Goal: Task Accomplishment & Management: Manage account settings

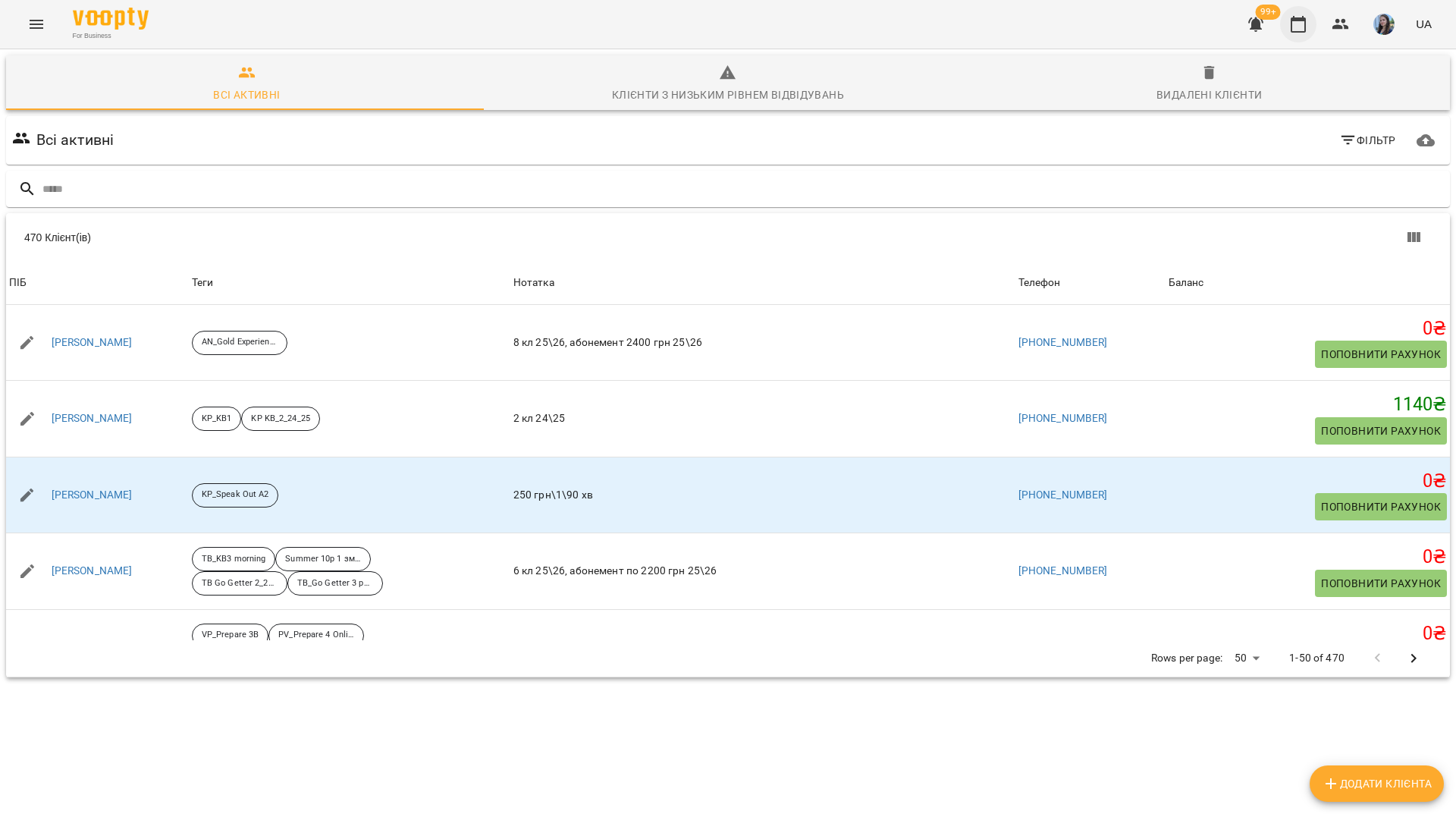
click at [1296, 25] on icon "button" at bounding box center [1298, 24] width 18 height 18
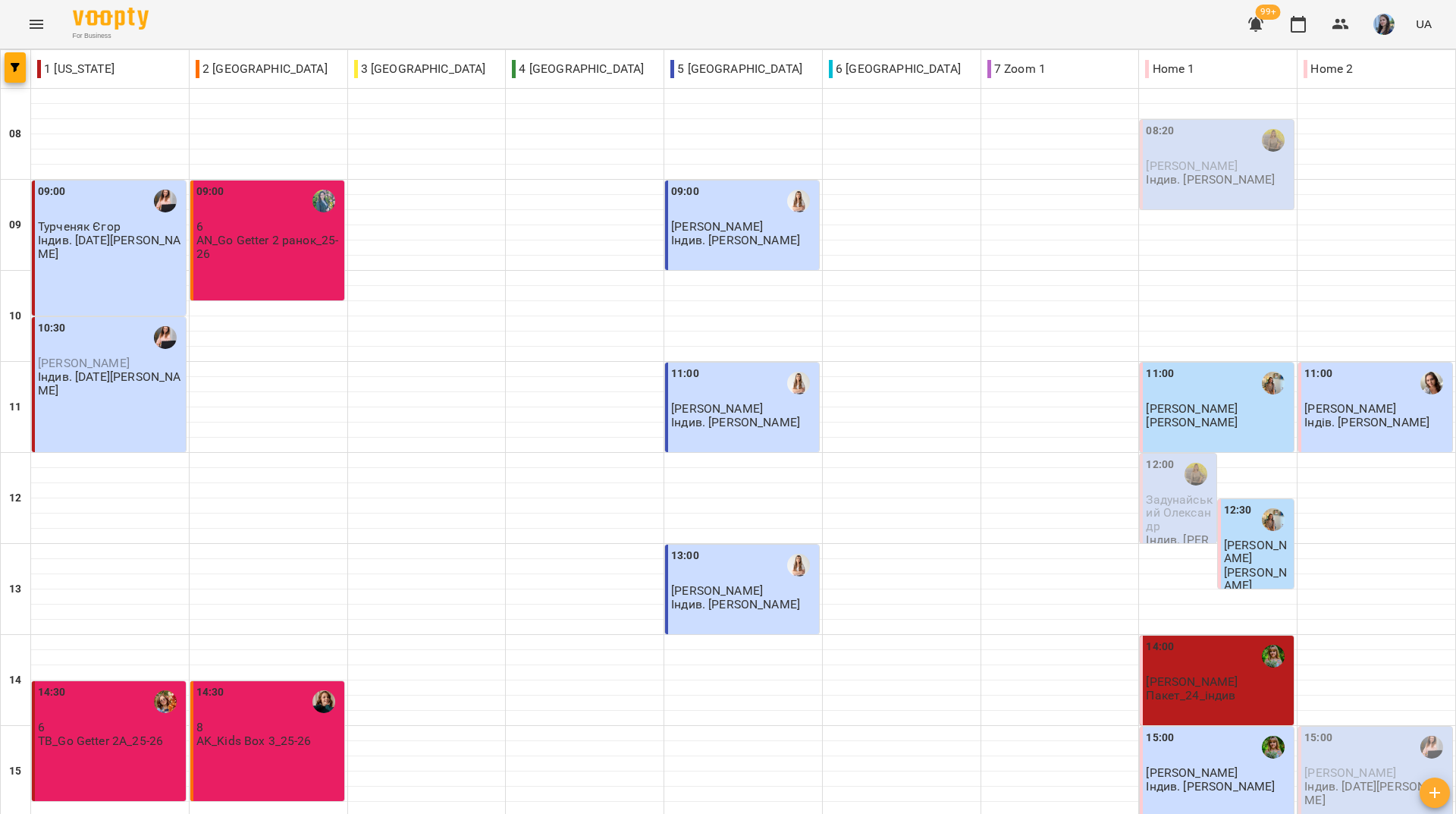
scroll to position [455, 0]
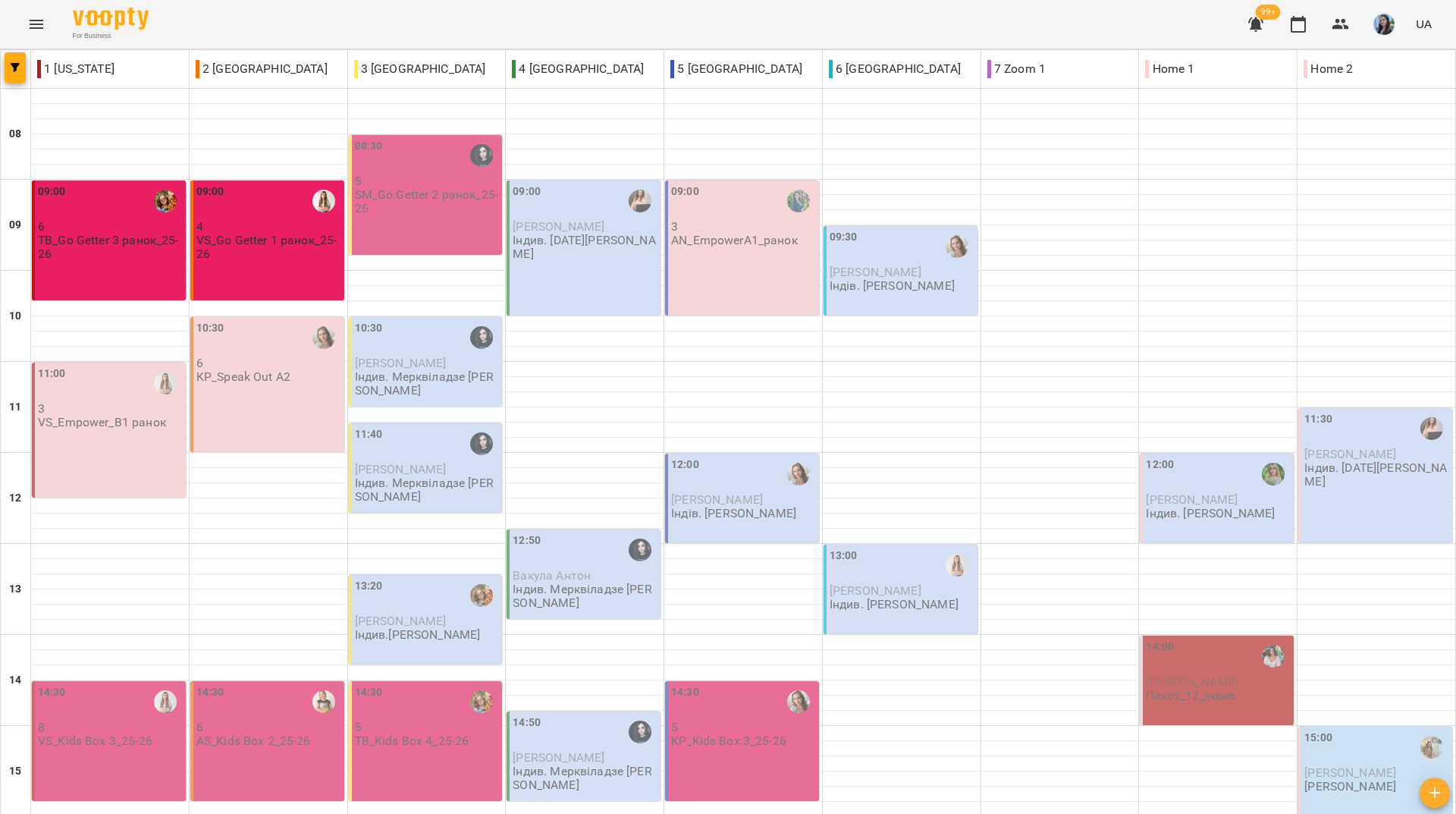
scroll to position [559, 0]
drag, startPoint x: 720, startPoint y: 203, endPoint x: 709, endPoint y: 25, distance: 178.3
click at [709, 24] on div "For Business 99+ UA" at bounding box center [728, 24] width 1456 height 48
click at [250, 365] on p "6" at bounding box center [268, 363] width 145 height 13
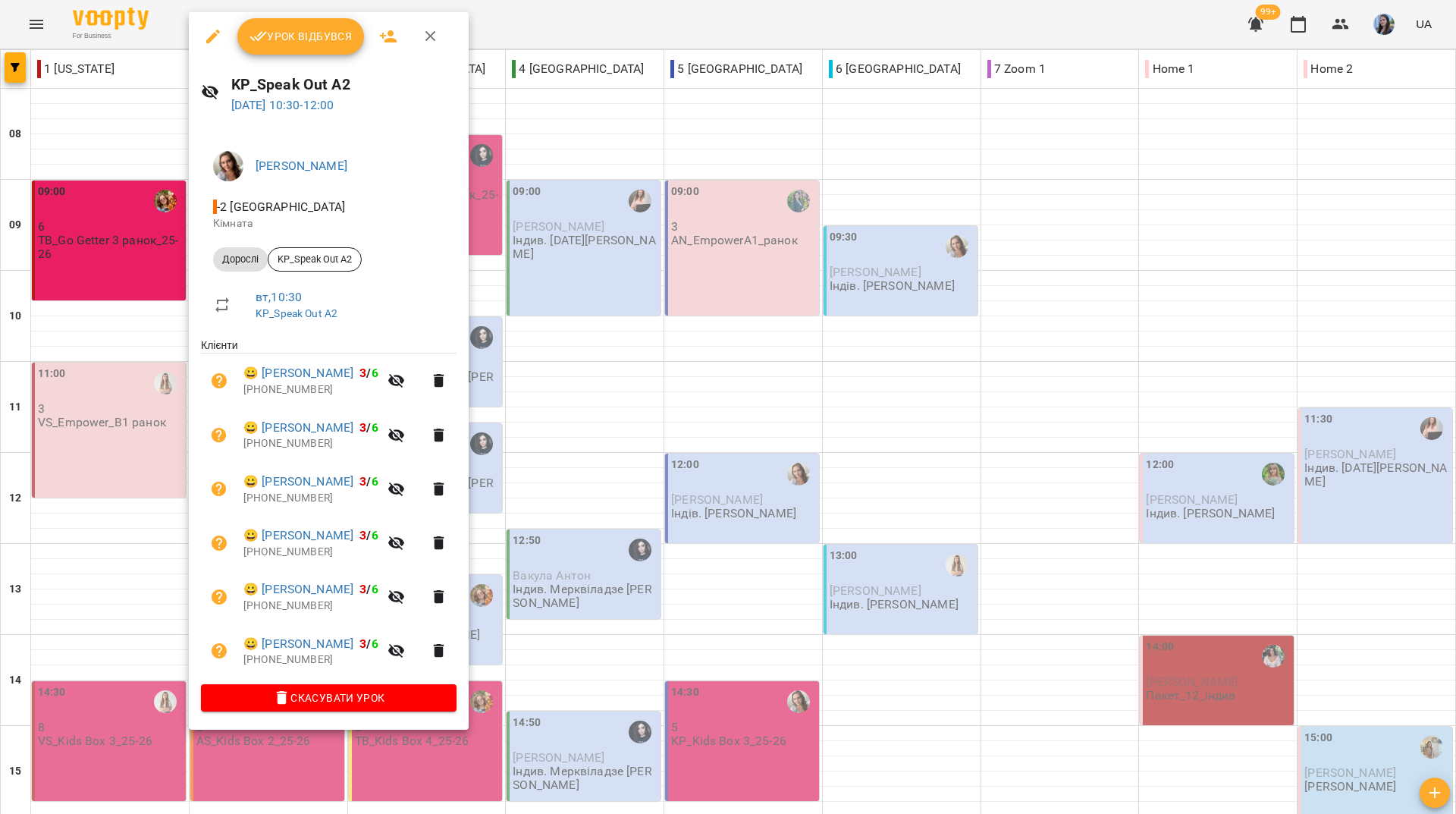
click at [296, 30] on span "Урок відбувся" at bounding box center [301, 36] width 103 height 18
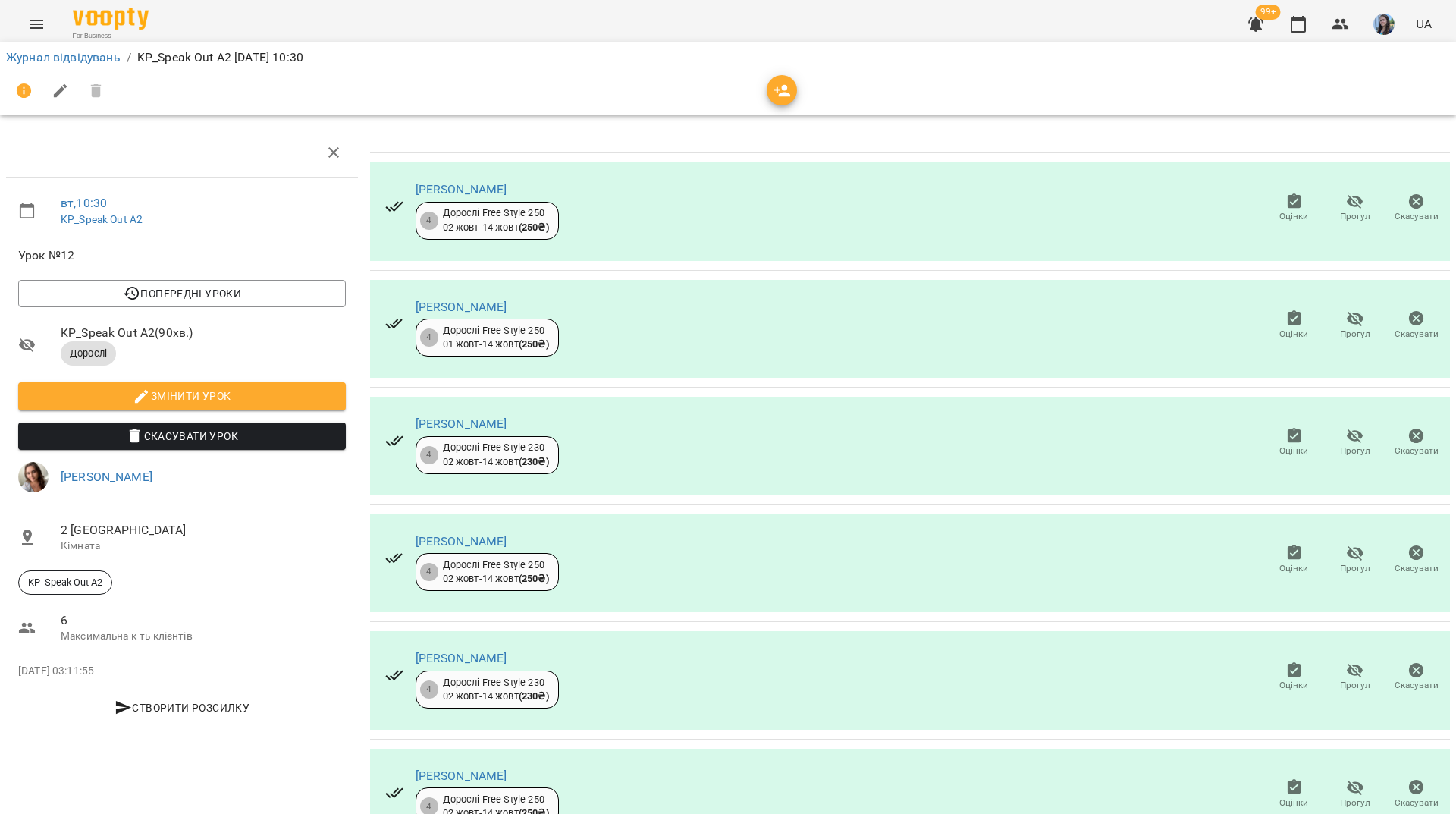
scroll to position [72, 0]
click at [1346, 546] on icon "button" at bounding box center [1354, 553] width 16 height 15
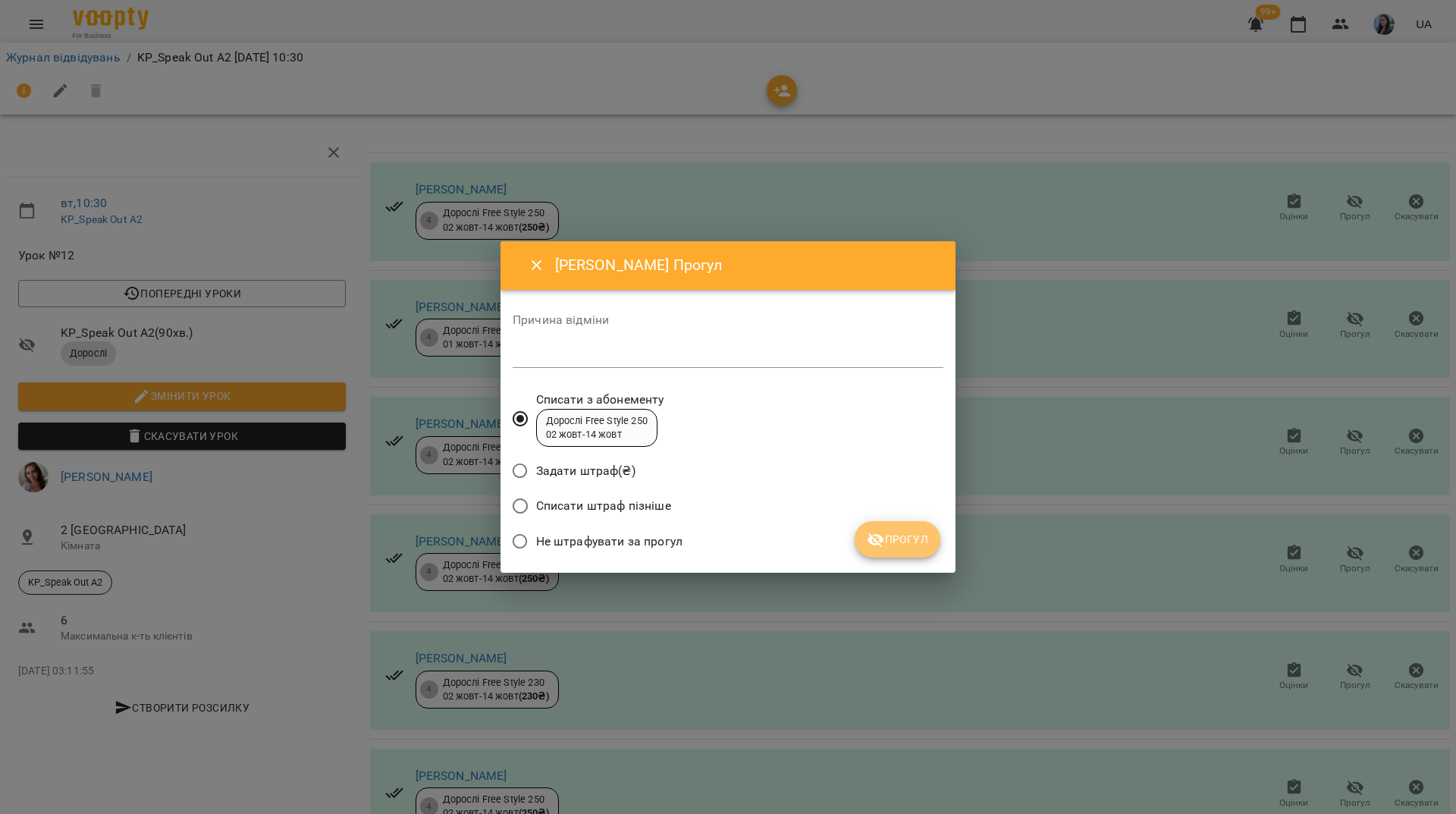
click at [906, 550] on button "Прогул" at bounding box center [897, 539] width 85 height 36
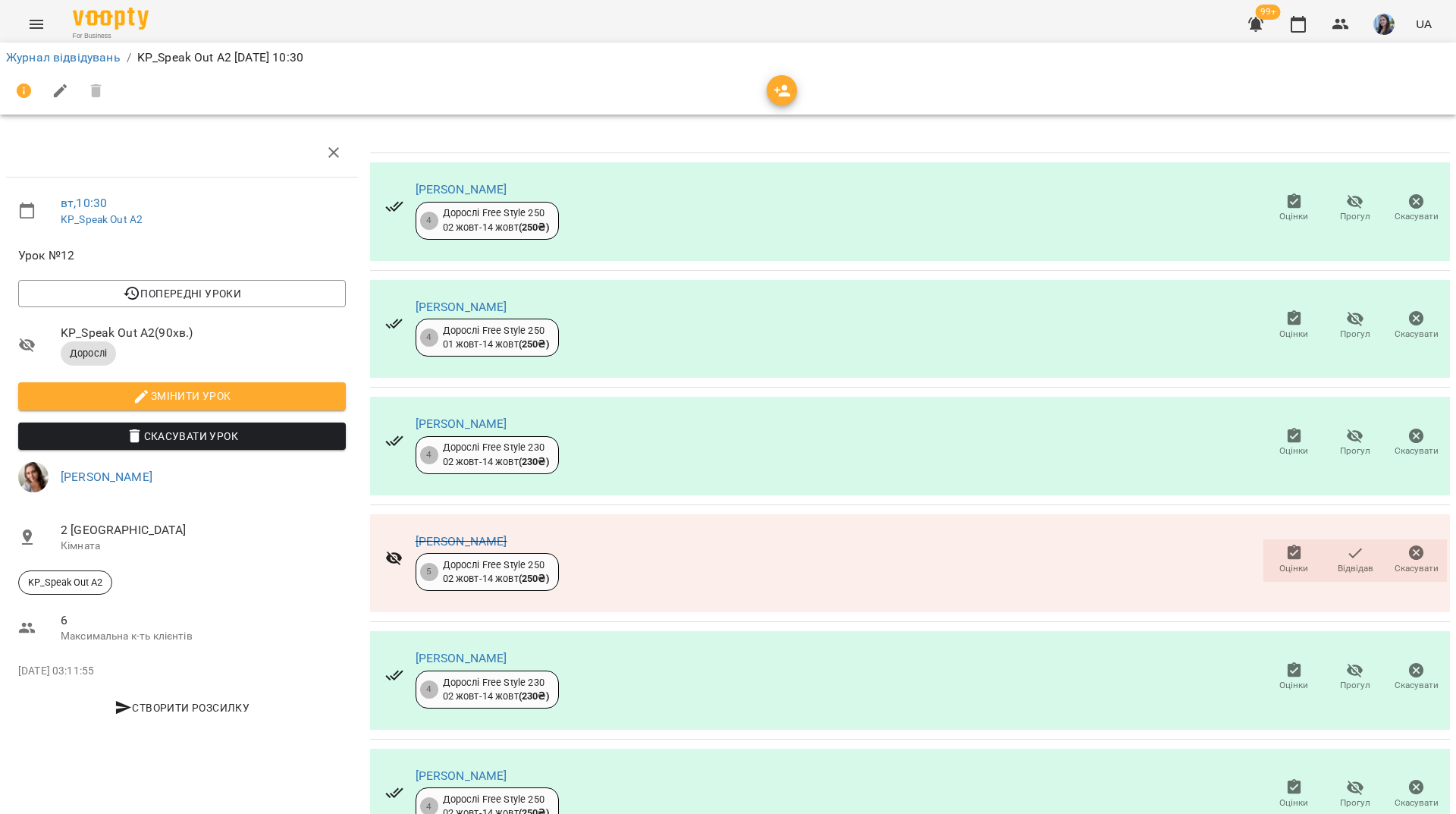
scroll to position [0, 0]
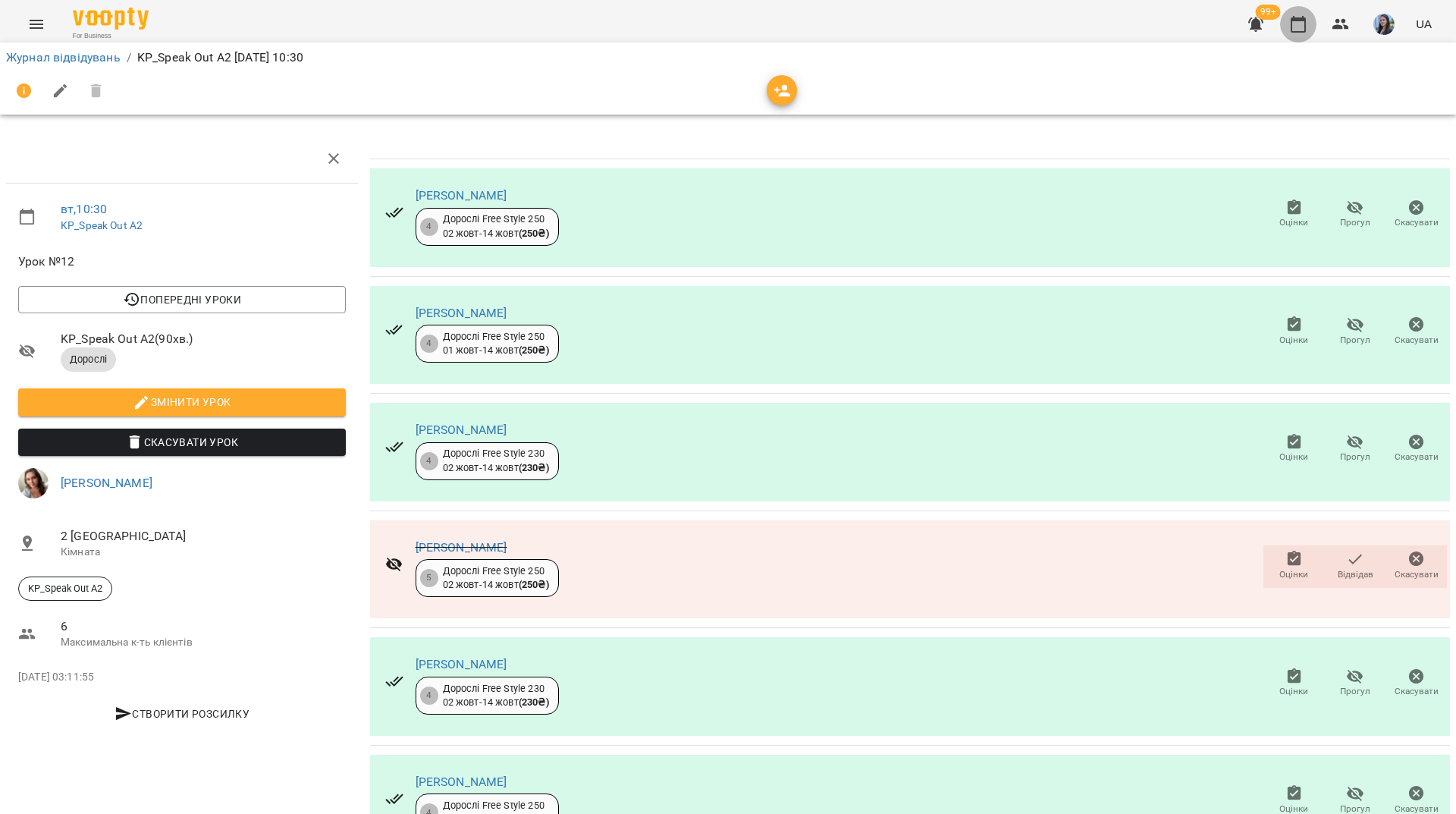
click at [1286, 18] on button "button" at bounding box center [1298, 24] width 36 height 36
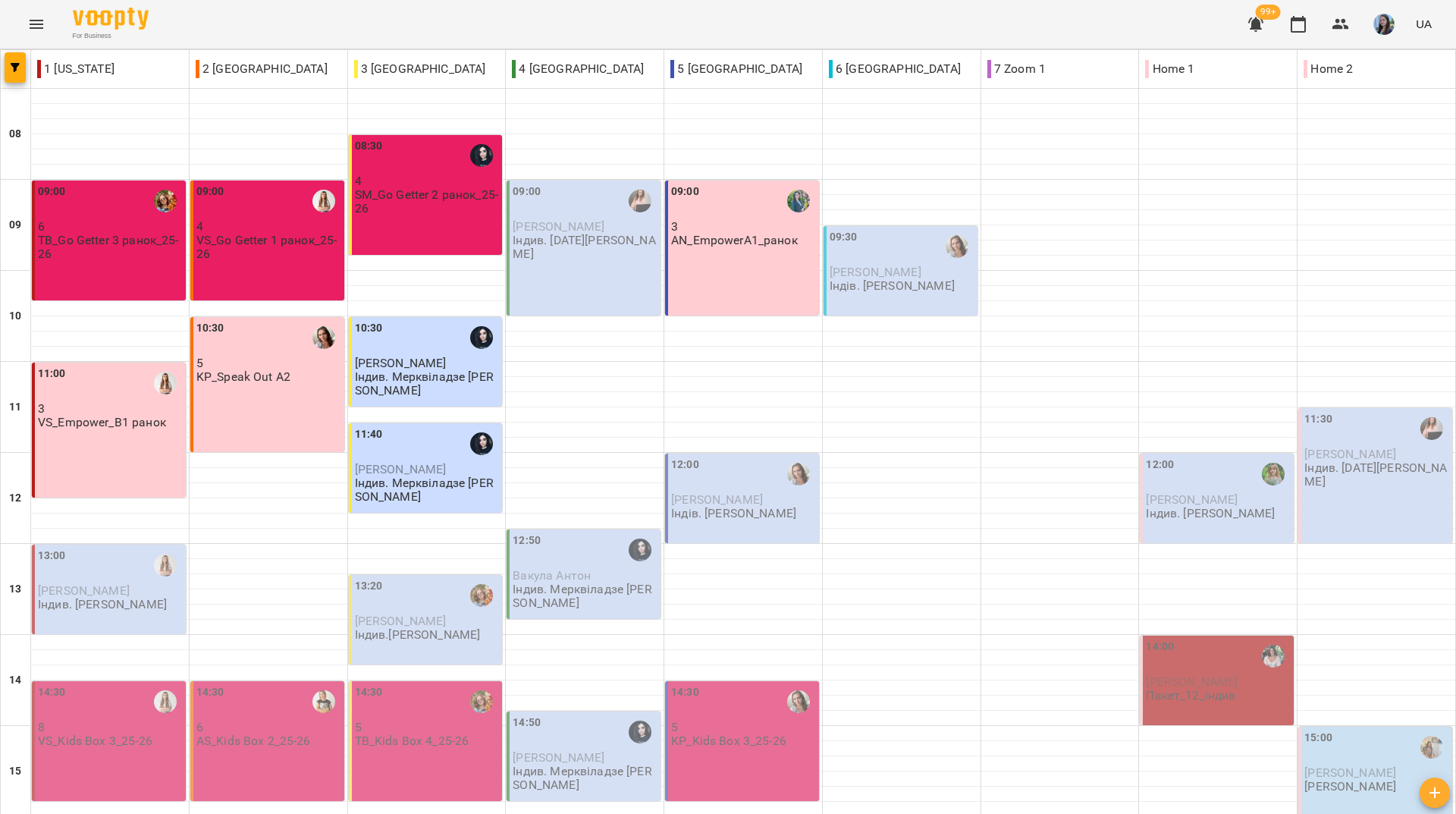
click at [739, 470] on div "12:00" at bounding box center [743, 473] width 145 height 35
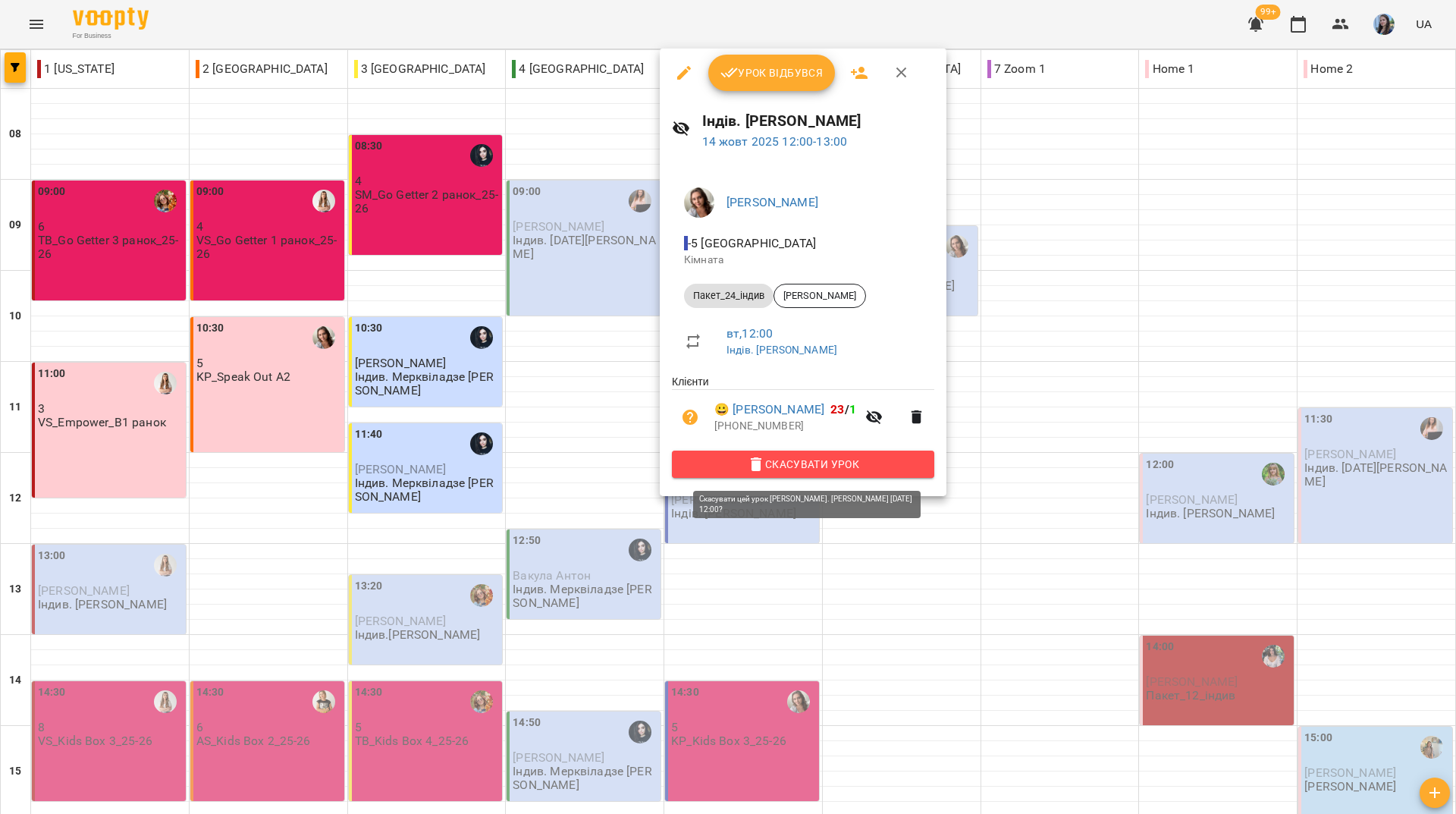
click at [775, 455] on button "Скасувати Урок" at bounding box center [803, 464] width 262 height 27
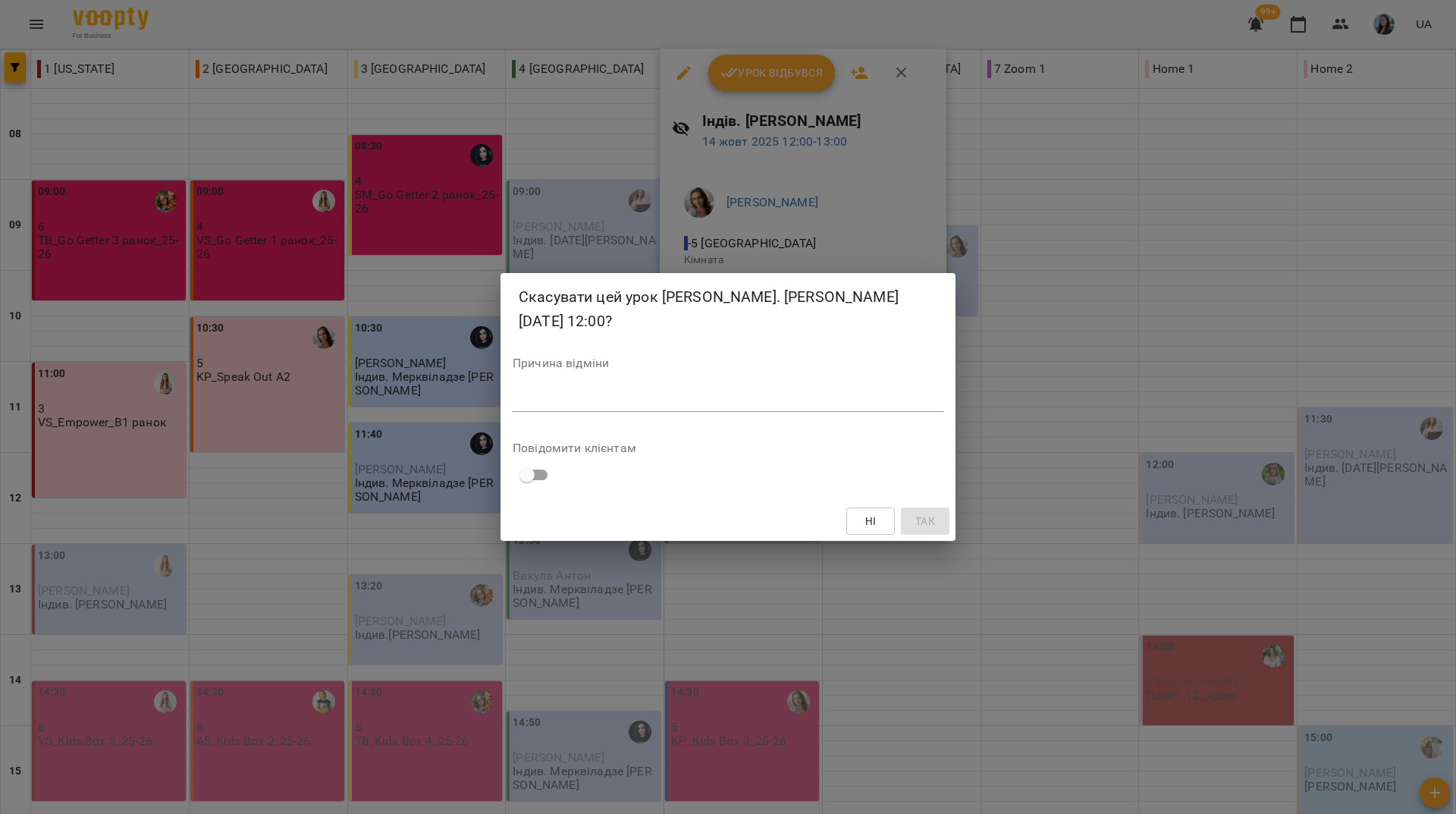
click at [625, 400] on textarea at bounding box center [728, 400] width 431 height 15
type textarea "*"
click at [917, 519] on span "Так" at bounding box center [925, 521] width 20 height 18
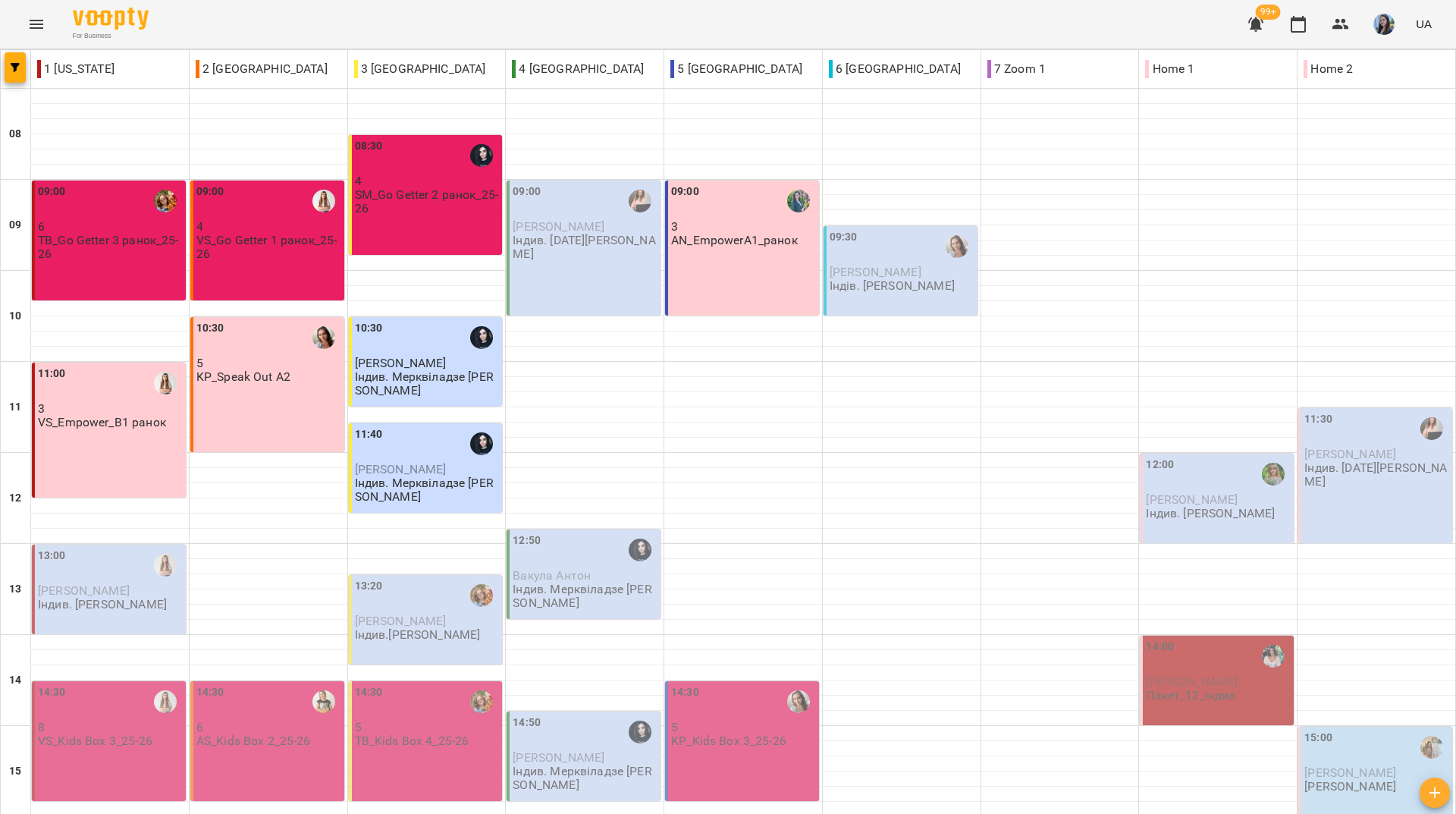
click at [854, 282] on p "Індів. [PERSON_NAME]" at bounding box center [892, 286] width 125 height 13
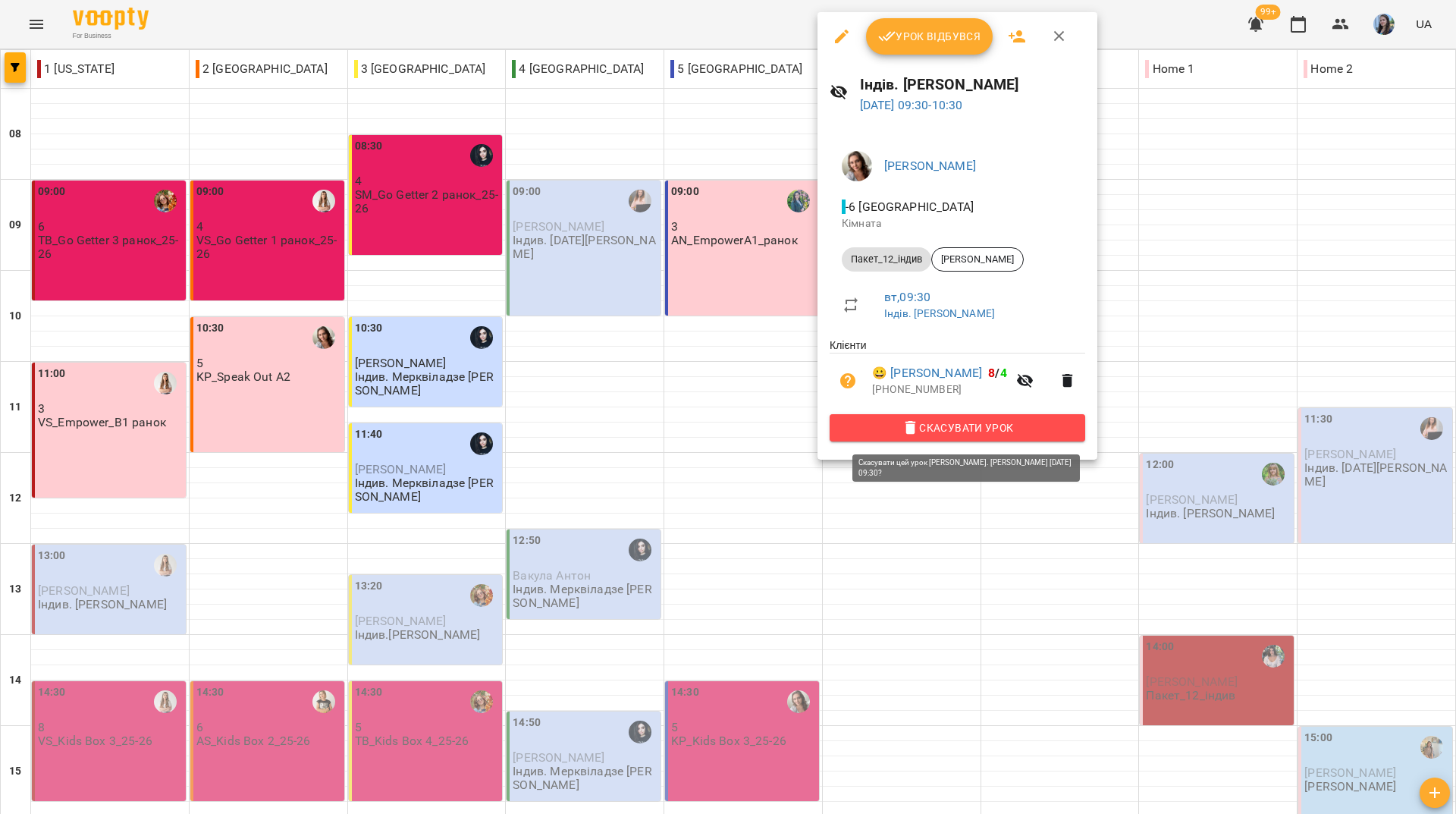
click at [947, 436] on span "Скасувати Урок" at bounding box center [957, 428] width 231 height 18
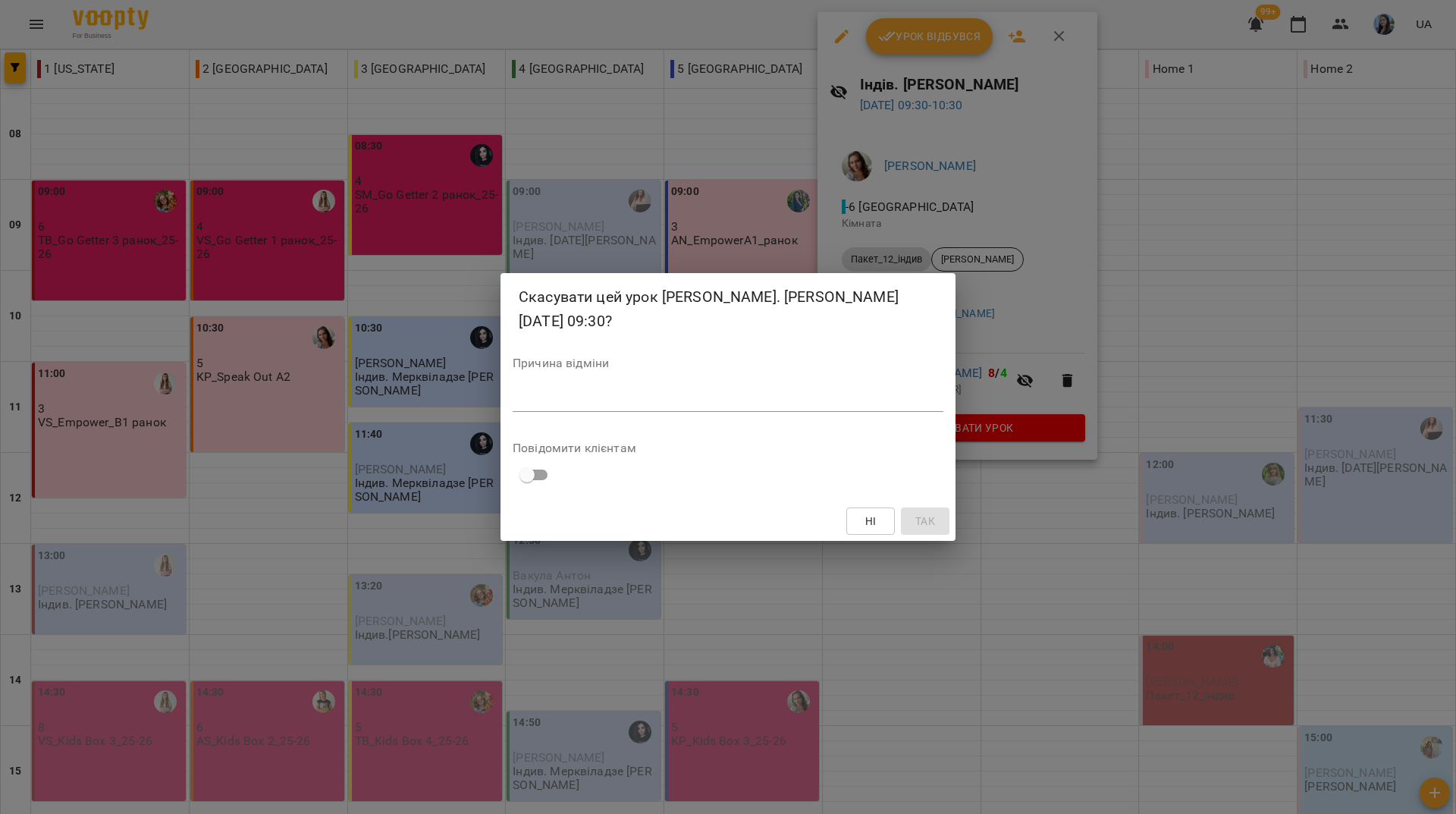
click at [713, 387] on div "*" at bounding box center [728, 400] width 431 height 25
type textarea "*"
click at [923, 513] on span "Так" at bounding box center [925, 521] width 20 height 18
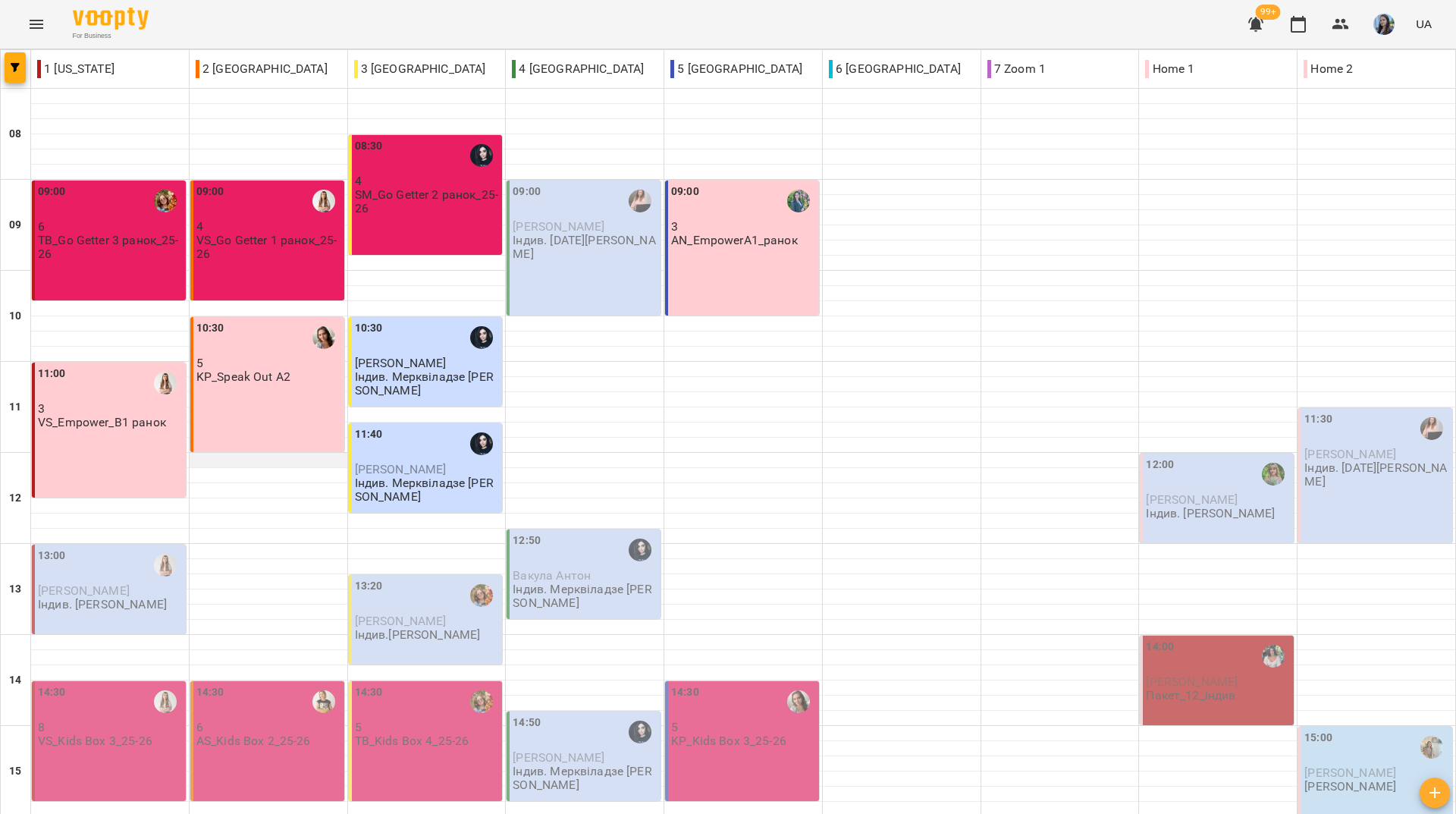
scroll to position [75, 0]
click at [294, 350] on div "10:30 5 KP_Speak Out A2" at bounding box center [267, 384] width 154 height 135
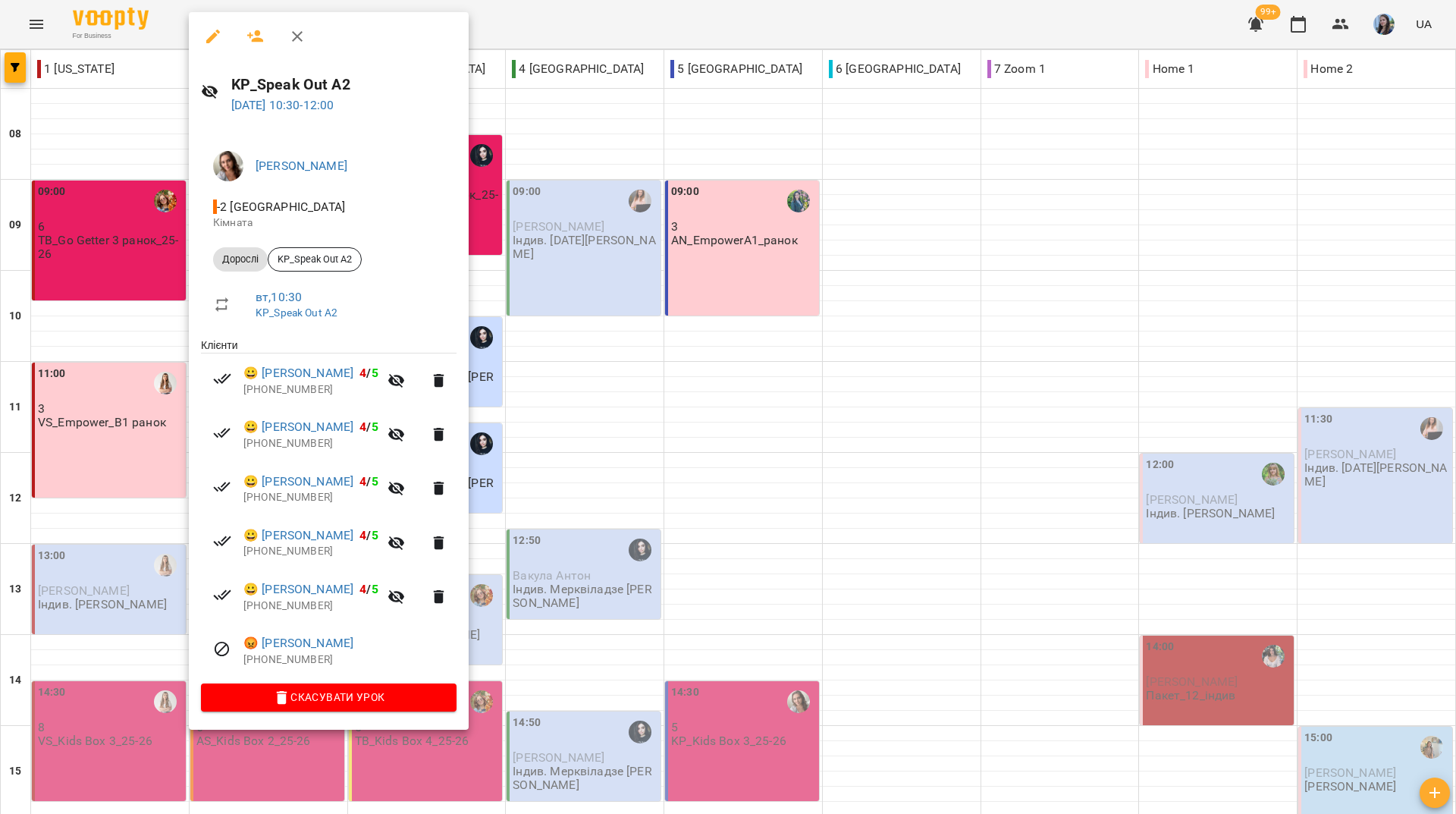
click at [795, 268] on div at bounding box center [728, 407] width 1456 height 814
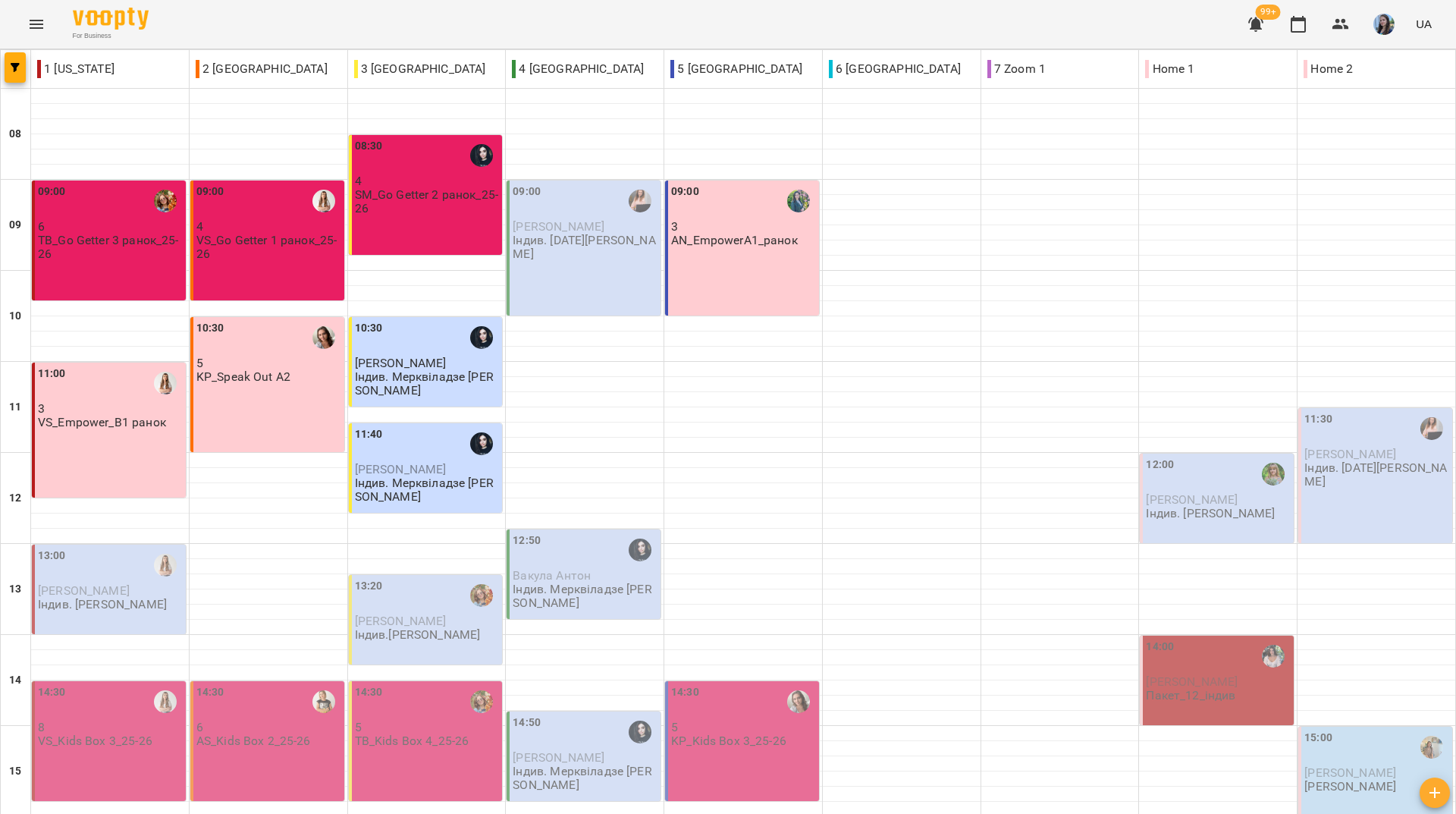
scroll to position [28, 0]
click at [731, 222] on div "09:00 3 AN_EmpowerA1_ранок" at bounding box center [742, 248] width 154 height 135
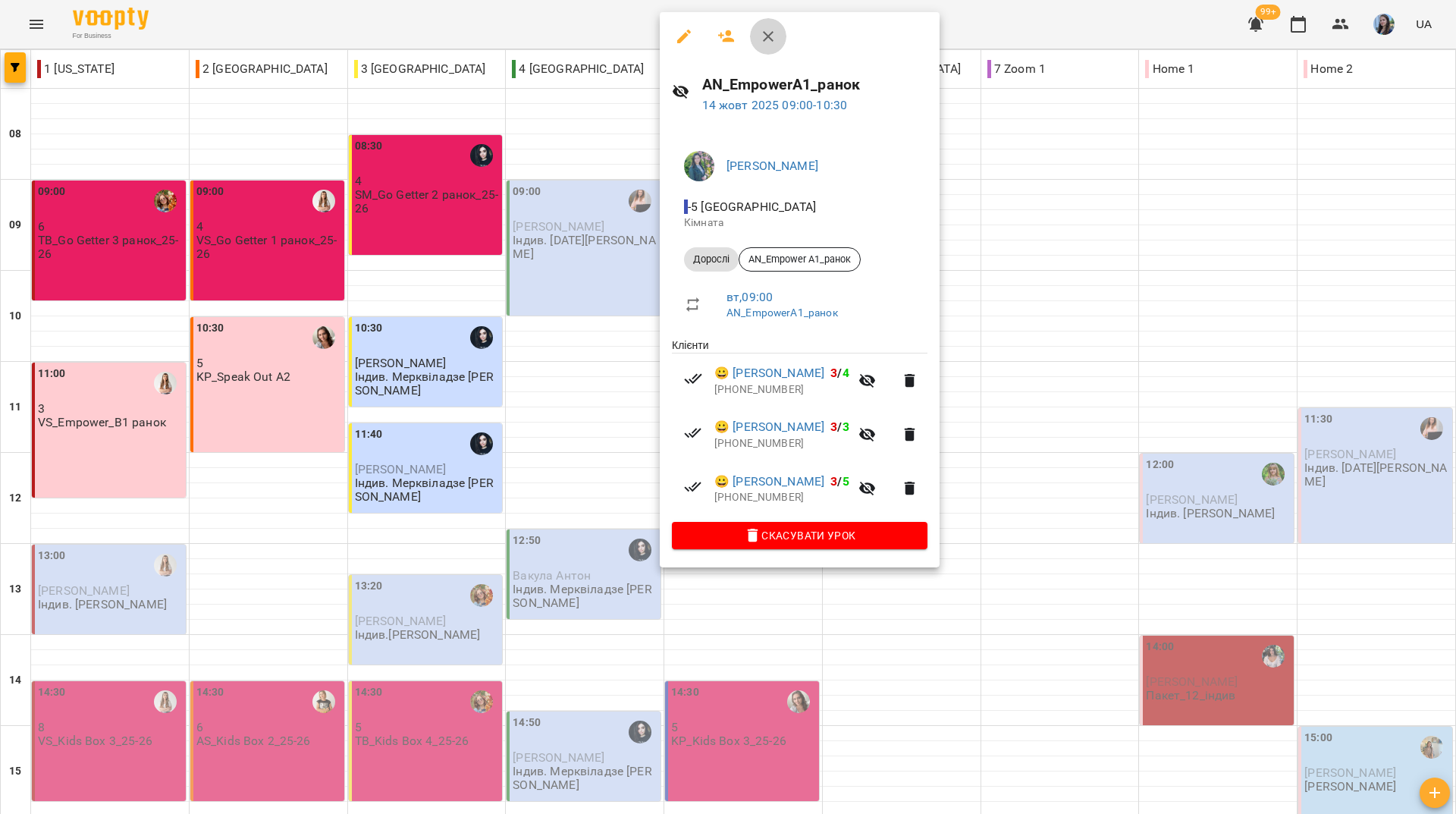
click at [763, 32] on icon "button" at bounding box center [768, 36] width 18 height 18
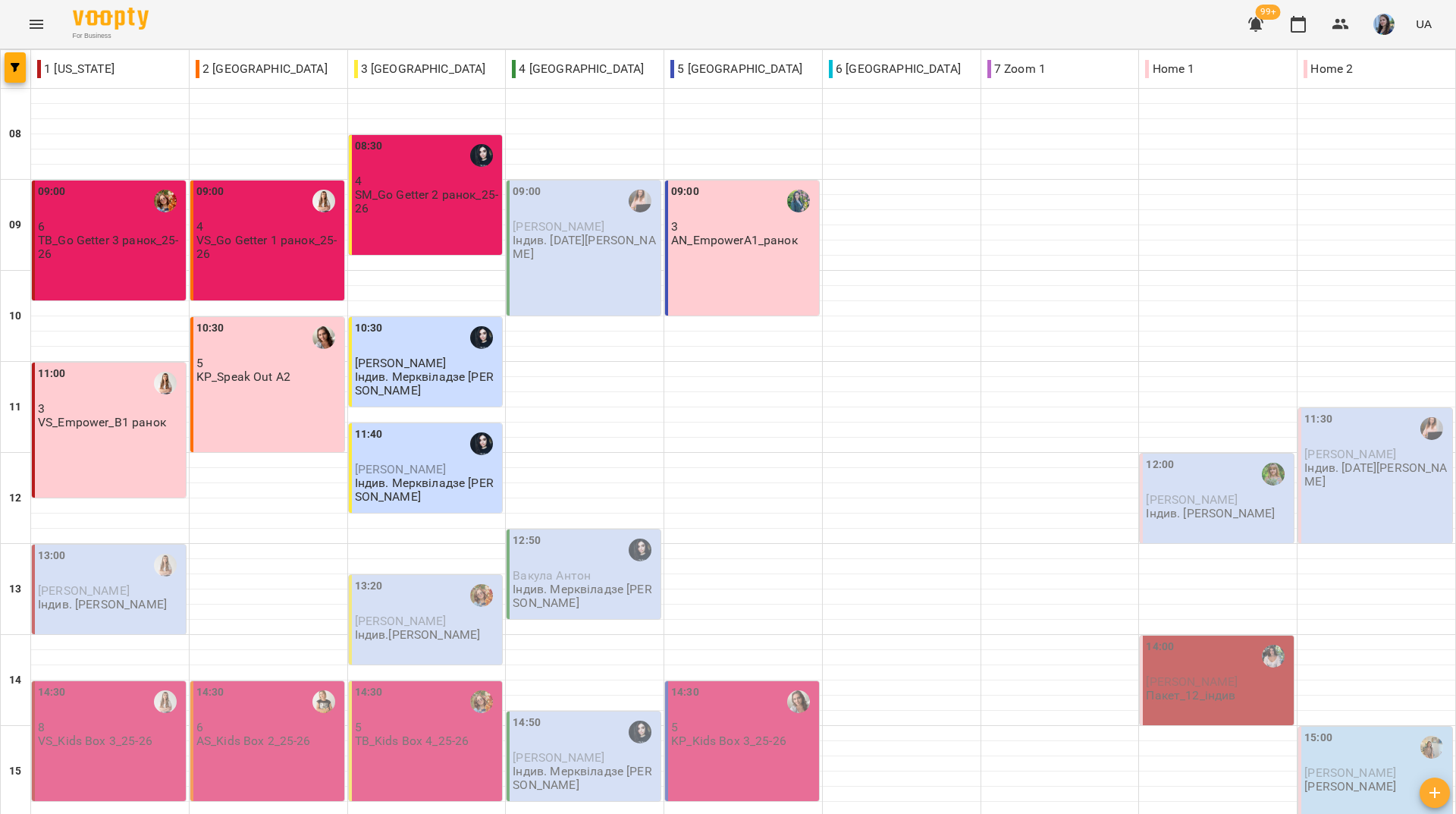
scroll to position [559, 0]
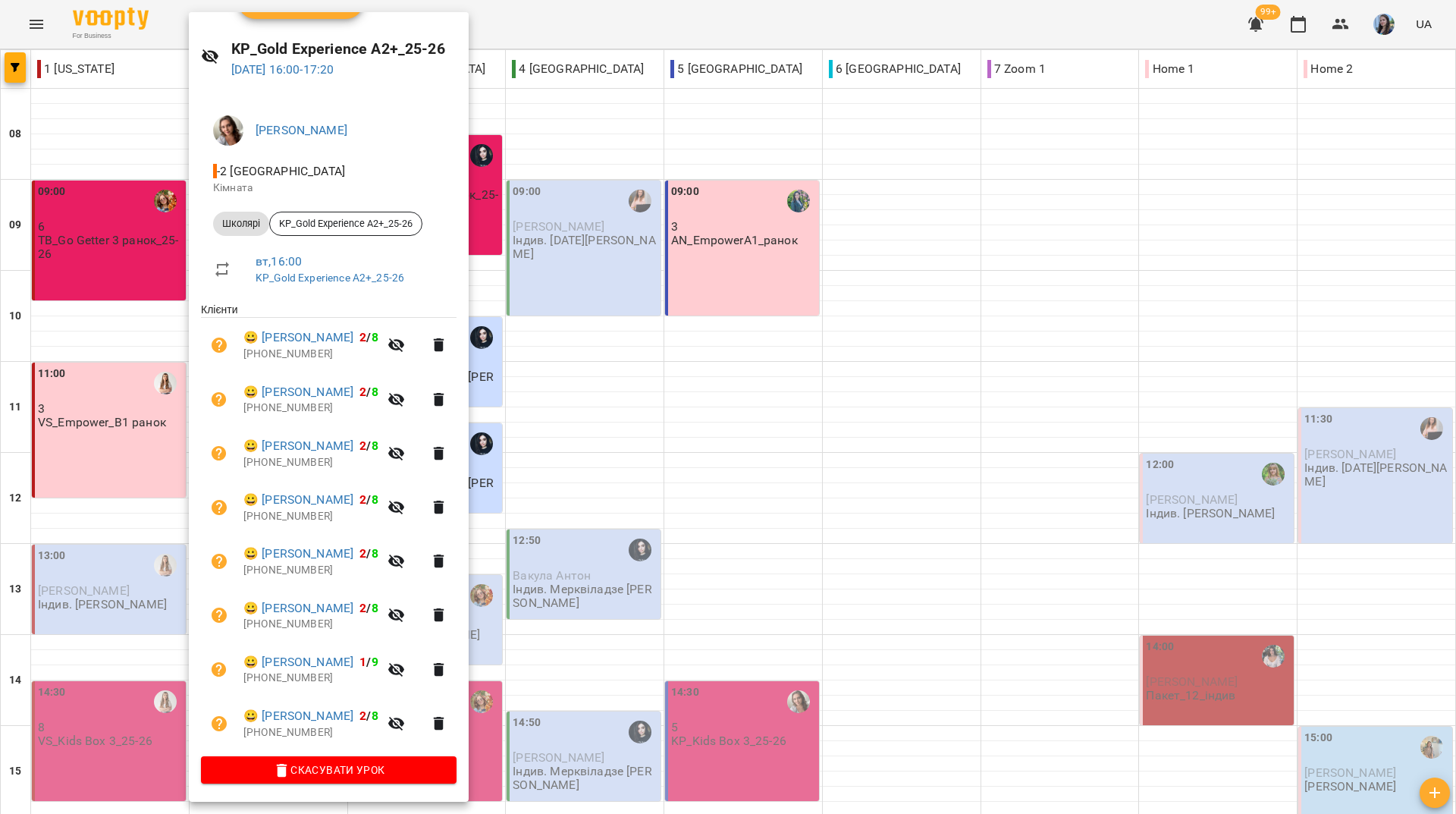
scroll to position [0, 0]
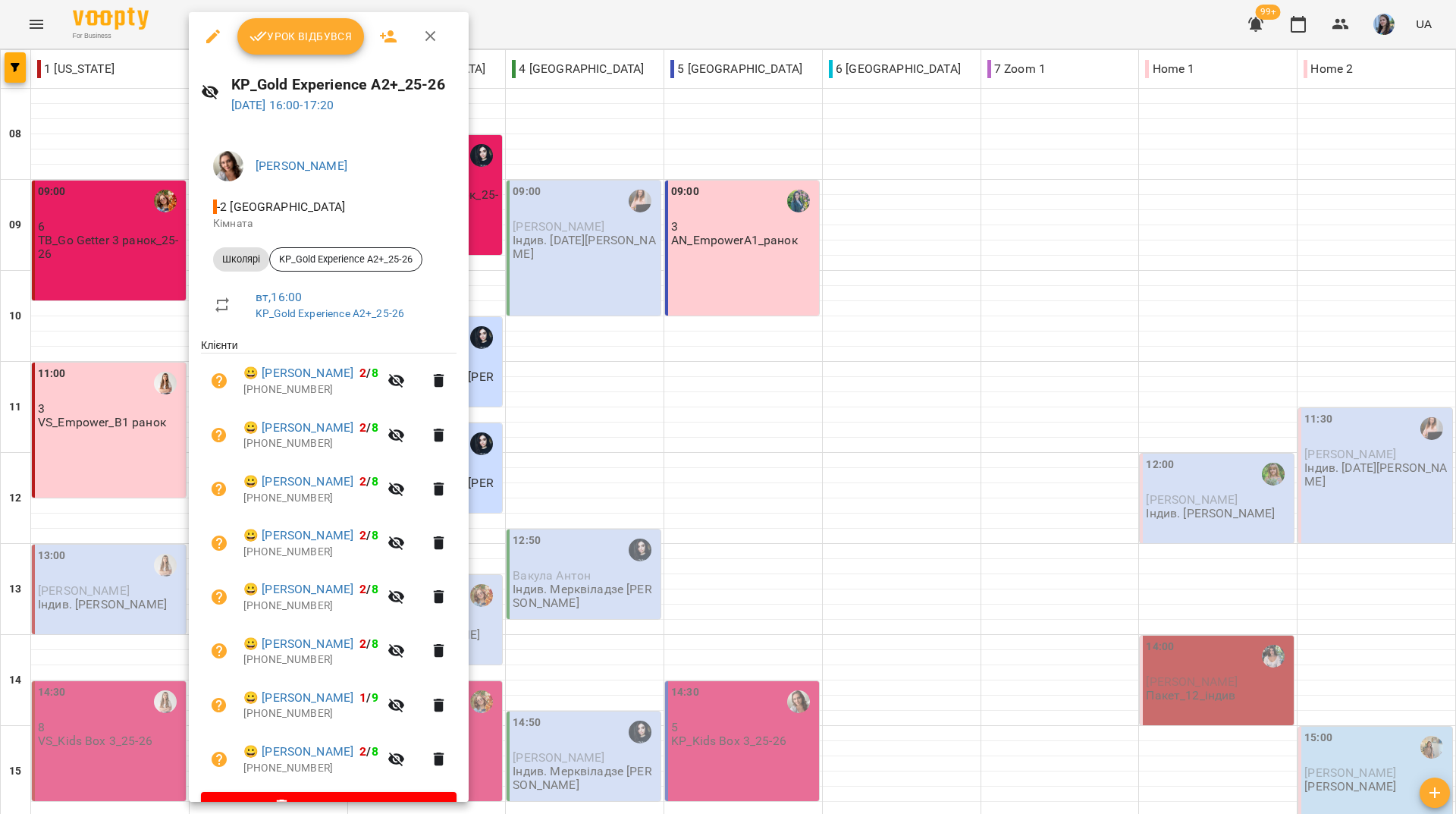
click at [429, 40] on icon "button" at bounding box center [431, 36] width 18 height 18
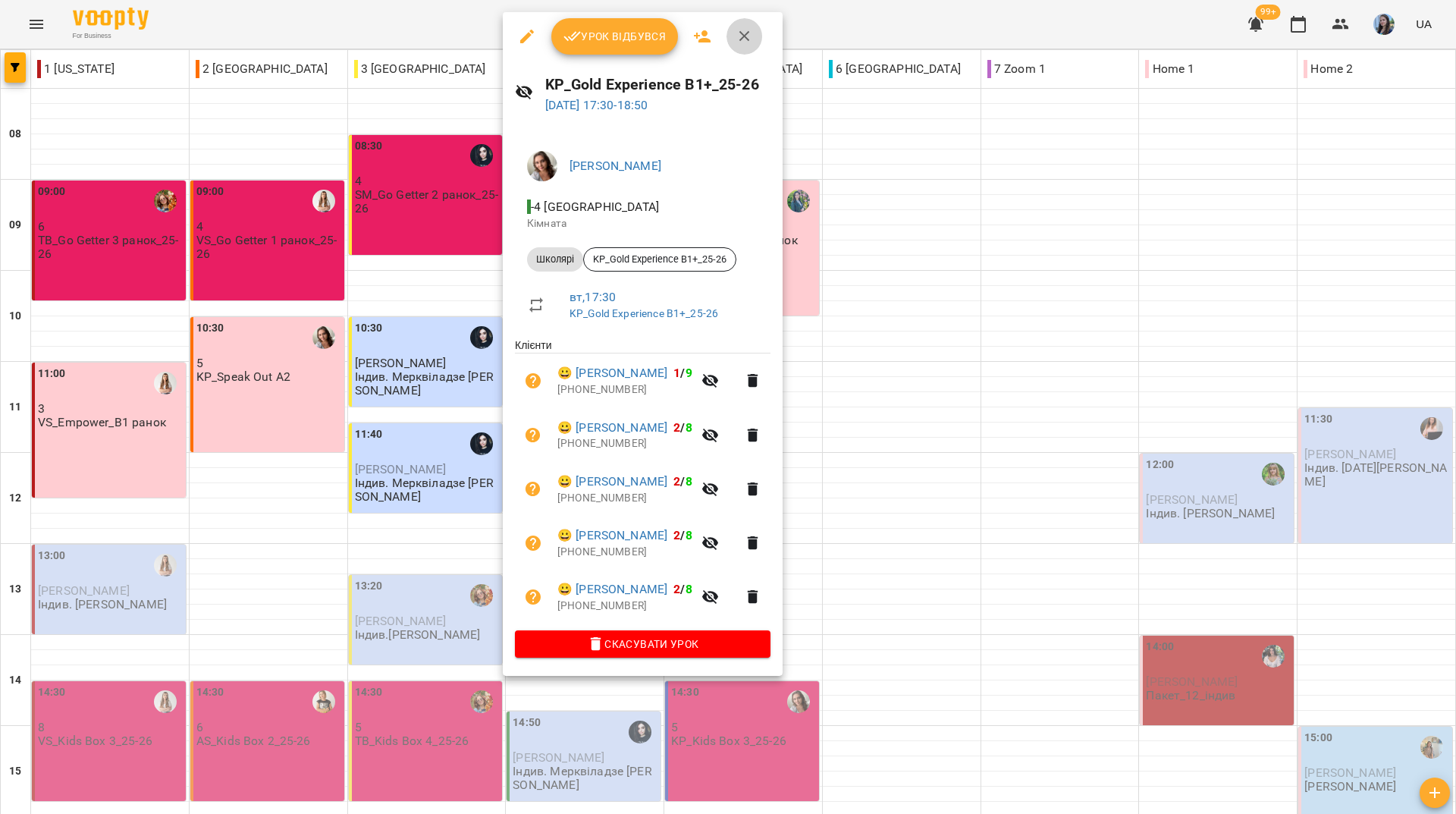
click at [755, 33] on button "button" at bounding box center [744, 36] width 36 height 36
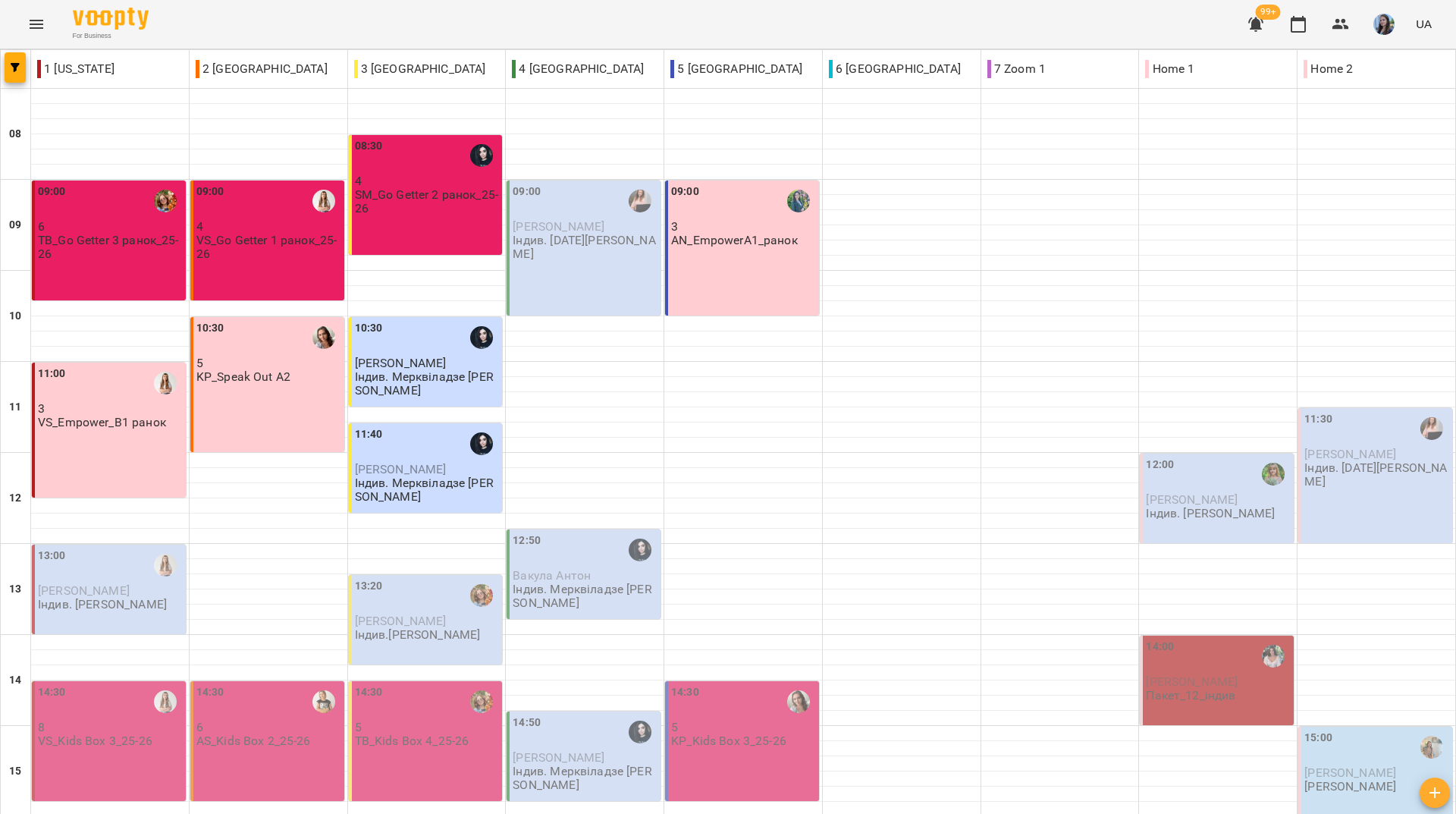
scroll to position [227, 0]
click at [838, 786] on div at bounding box center [901, 793] width 157 height 15
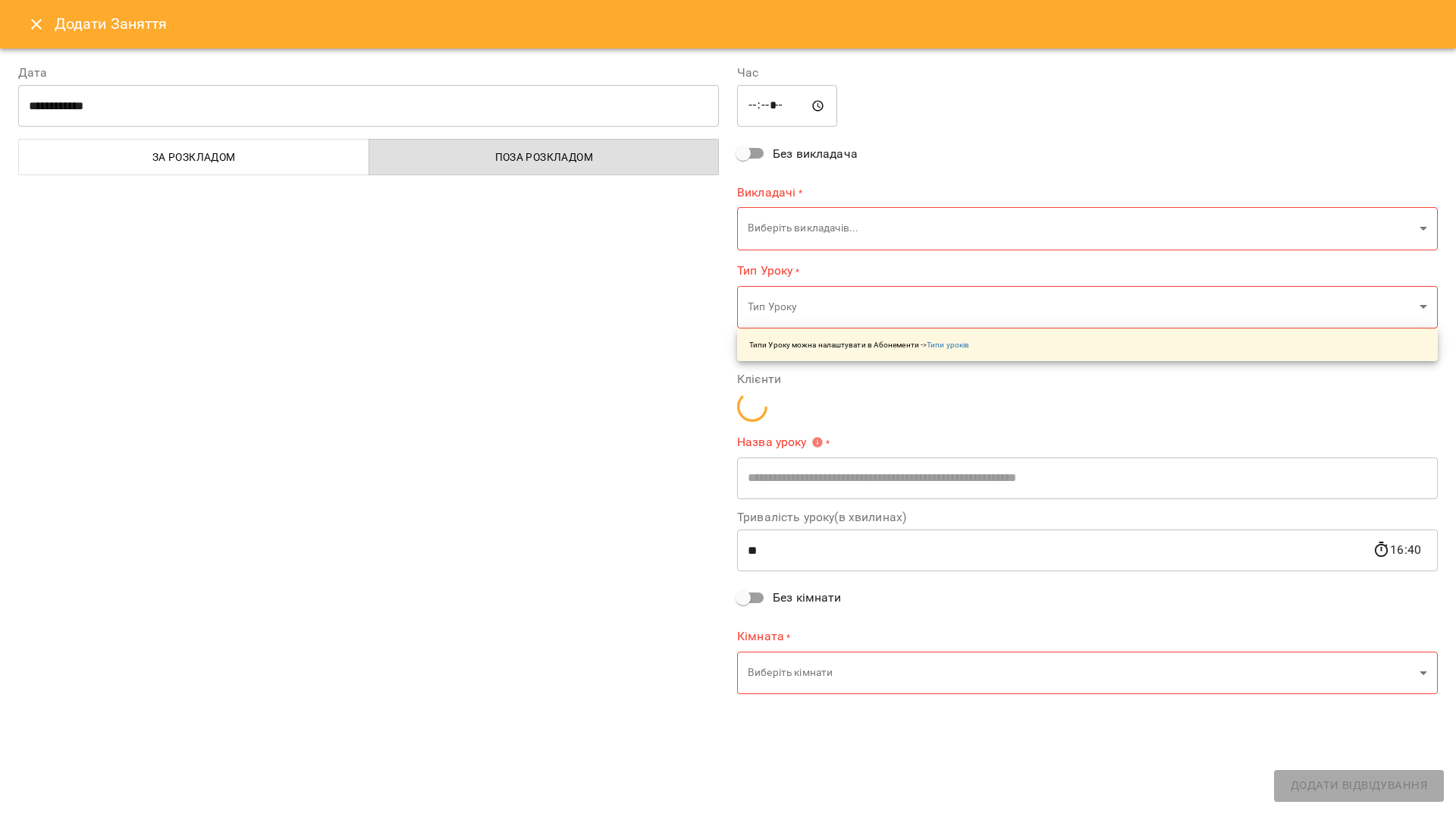
type input "**********"
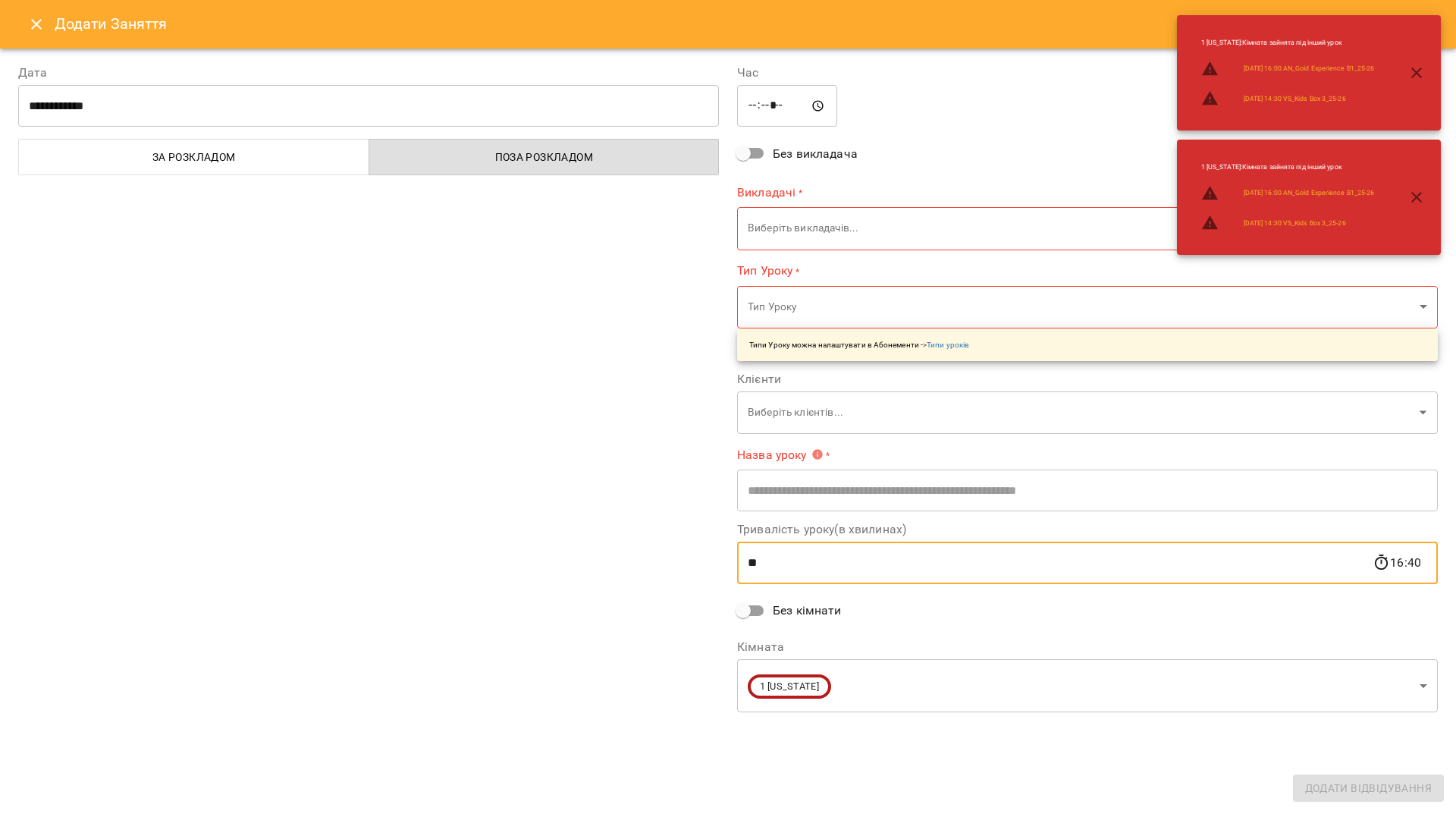
click at [838, 573] on input "**" at bounding box center [1054, 563] width 636 height 43
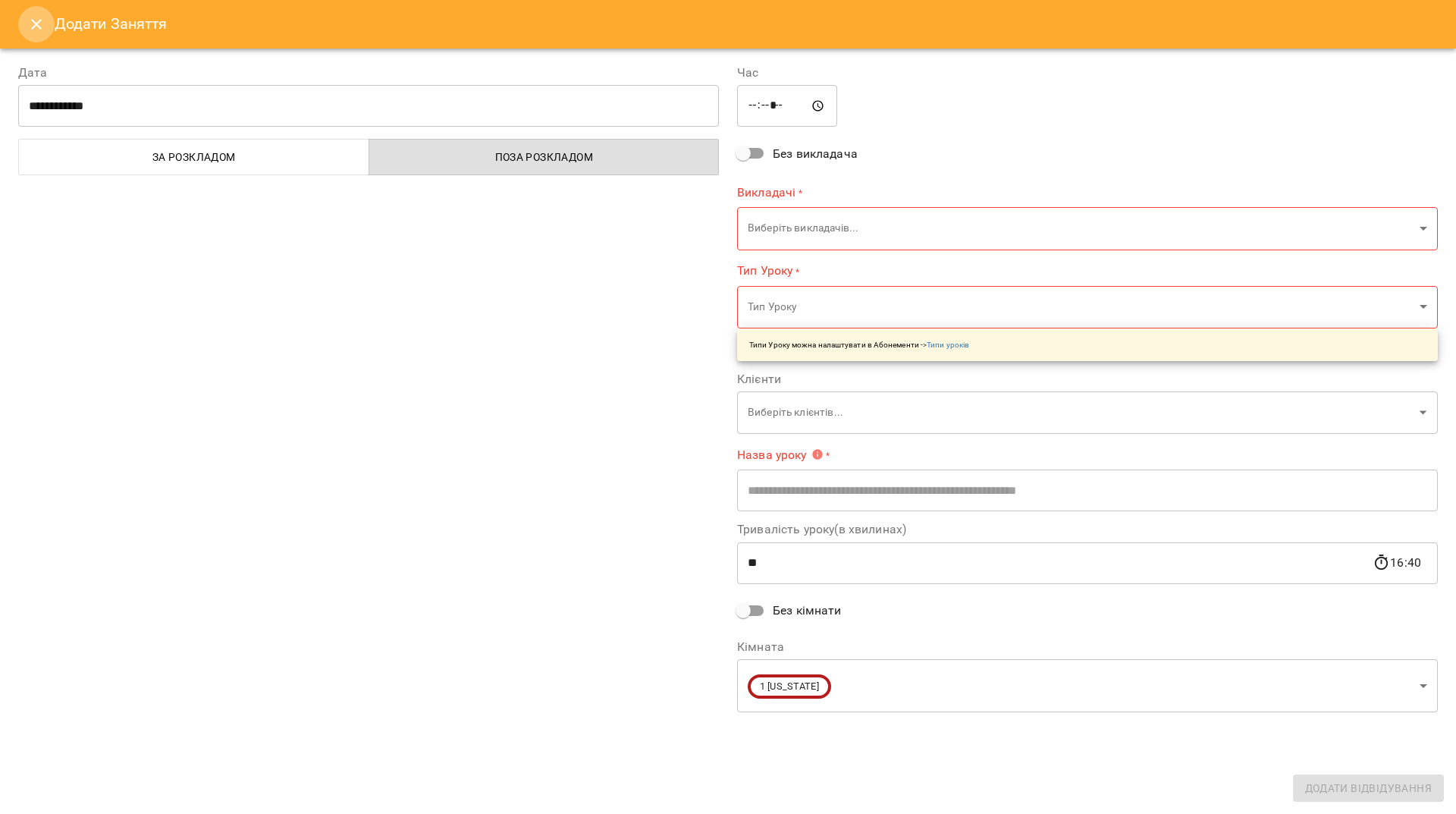
click at [29, 22] on icon "Close" at bounding box center [36, 24] width 18 height 18
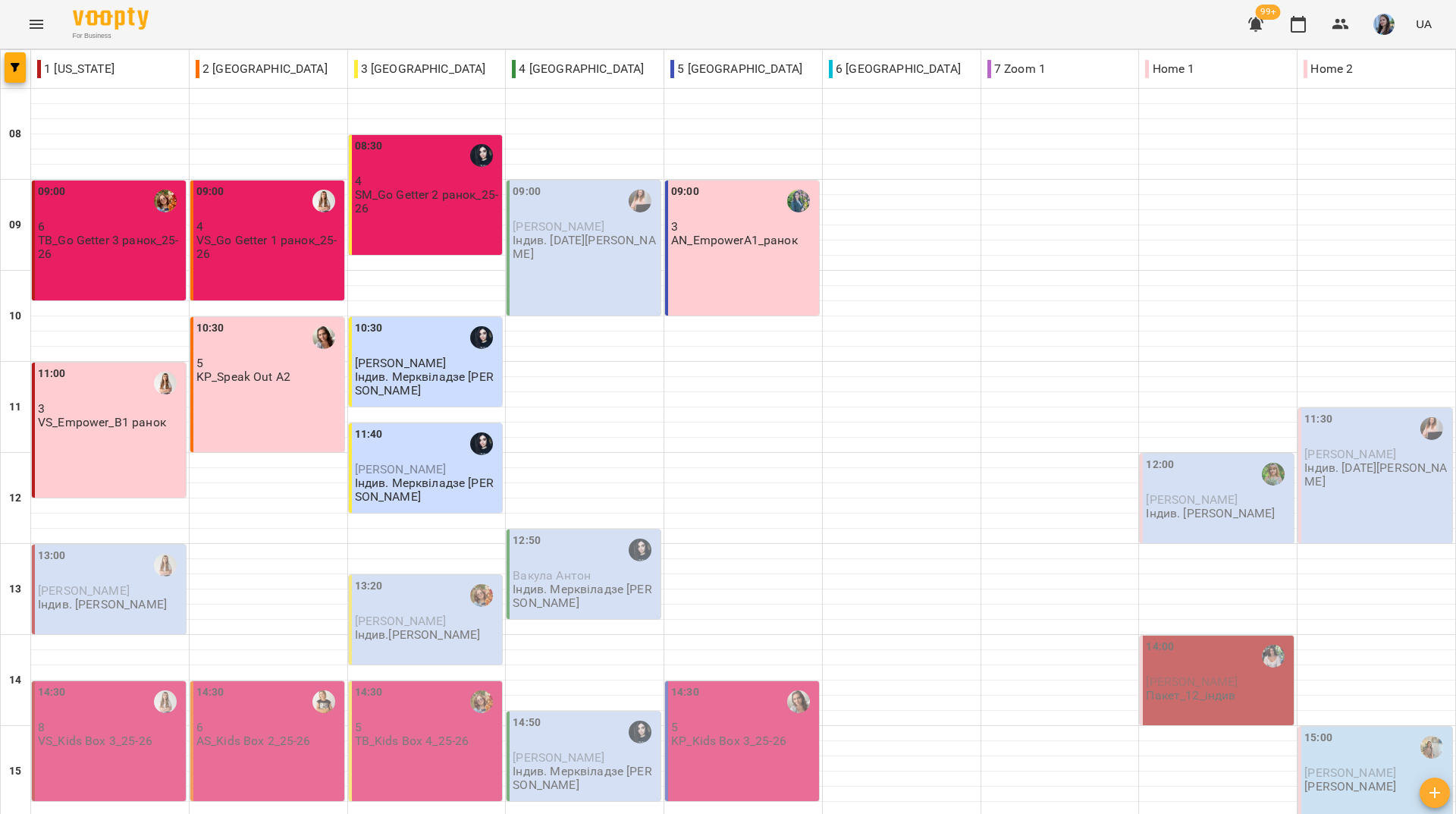
scroll to position [531, 0]
click at [715, 29] on div "For Business 99+ UA" at bounding box center [728, 24] width 1456 height 48
click at [717, 25] on div "For Business 99+ UA" at bounding box center [728, 24] width 1456 height 48
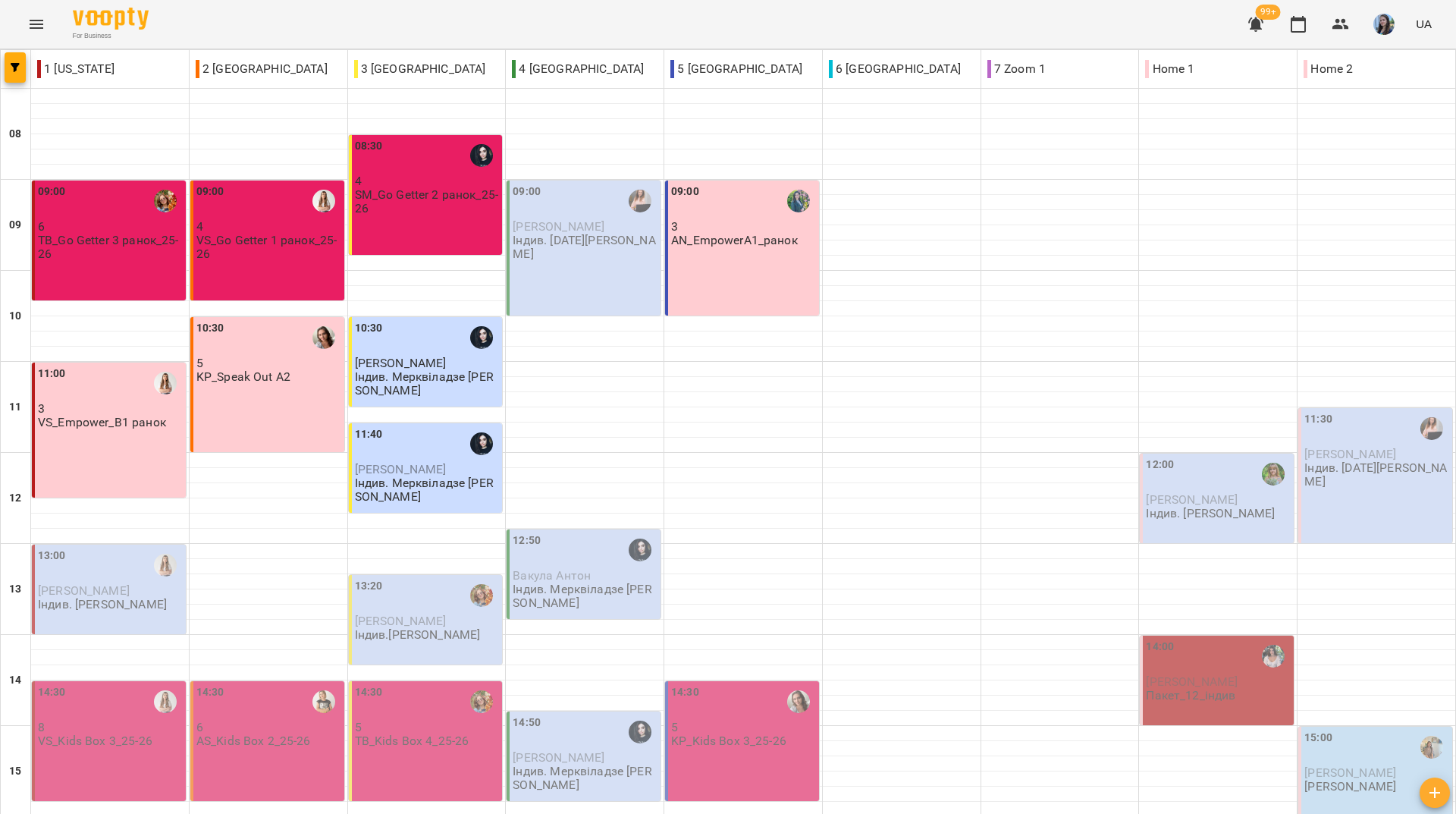
click at [629, 26] on div "For Business 99+ UA" at bounding box center [728, 24] width 1456 height 48
